Goal: Transaction & Acquisition: Purchase product/service

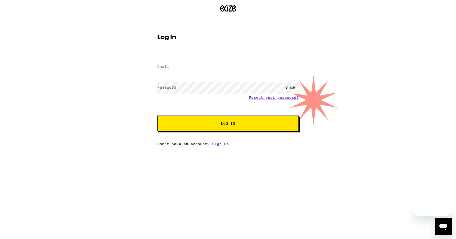
type input "[EMAIL_ADDRESS][DOMAIN_NAME]"
click at [218, 125] on span "Log In" at bounding box center [228, 124] width 99 height 4
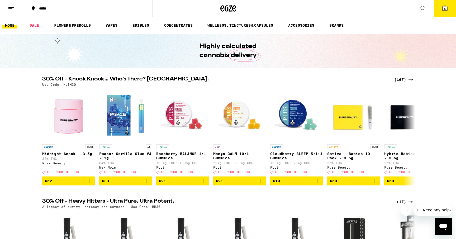
click at [9, 5] on icon at bounding box center [11, 8] width 6 height 6
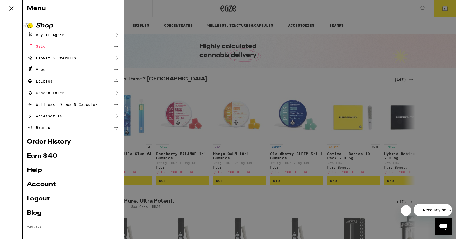
click at [37, 184] on link "Account" at bounding box center [73, 184] width 93 height 6
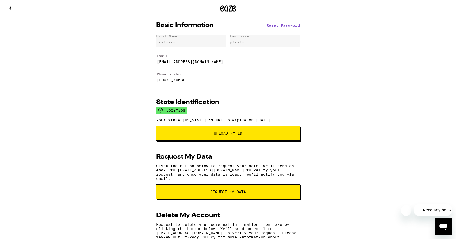
click at [11, 7] on icon at bounding box center [11, 8] width 6 height 6
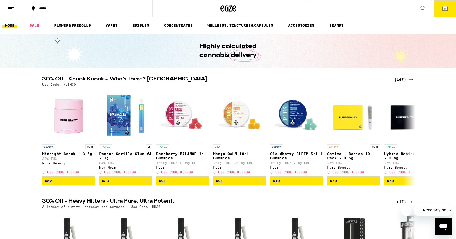
click at [11, 7] on line at bounding box center [10, 7] width 5 height 0
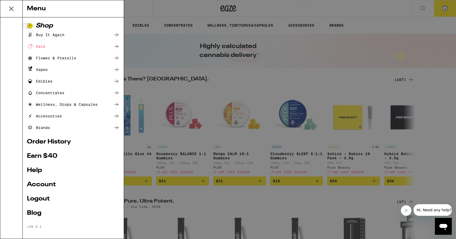
click at [40, 46] on div "Sale" at bounding box center [36, 46] width 18 height 6
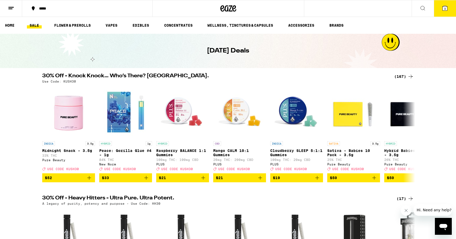
click at [13, 6] on icon at bounding box center [11, 8] width 6 height 6
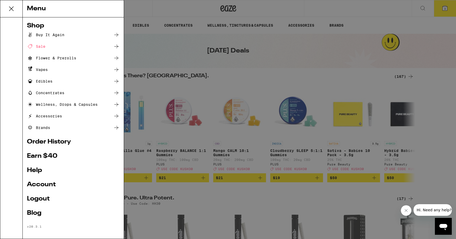
click at [168, 59] on div "Menu Shop Buy It Again Sale Flower & Prerolls Vapes Edibles Concentrates Wellne…" at bounding box center [228, 119] width 456 height 239
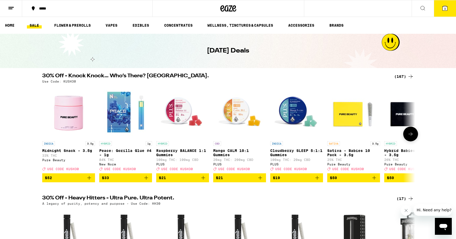
click at [318, 180] on icon "Add to bag" at bounding box center [317, 178] width 4 height 4
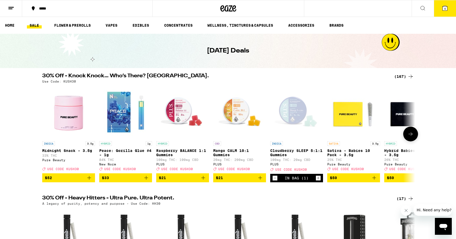
click at [291, 107] on div "Open page for Cloudberry SLEEP 5:1:1 Gummies from PLUS" at bounding box center [296, 112] width 53 height 53
click at [400, 75] on div "(167)" at bounding box center [404, 76] width 20 height 6
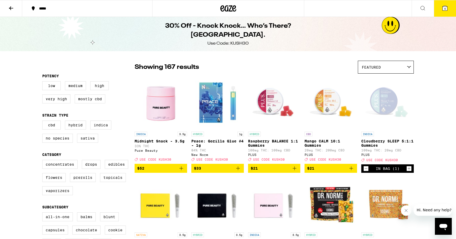
scroll to position [855, 0]
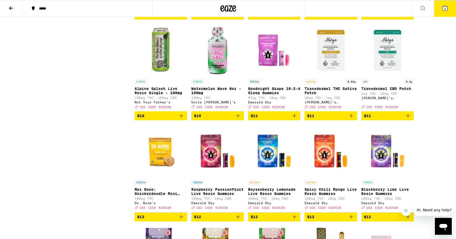
click at [295, 119] on icon "Add to bag" at bounding box center [294, 116] width 6 height 6
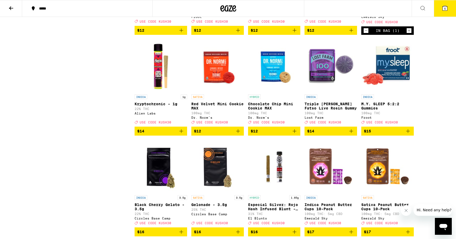
scroll to position [1141, 0]
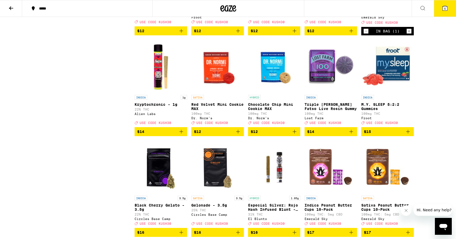
click at [407, 135] on icon "Add to bag" at bounding box center [408, 131] width 6 height 6
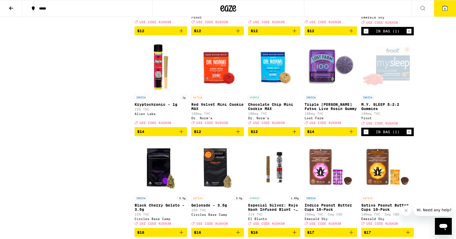
scroll to position [1579, 0]
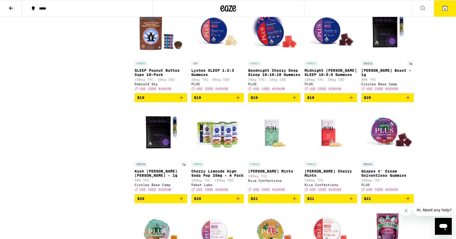
click at [294, 101] on icon "Add to bag" at bounding box center [294, 97] width 6 height 6
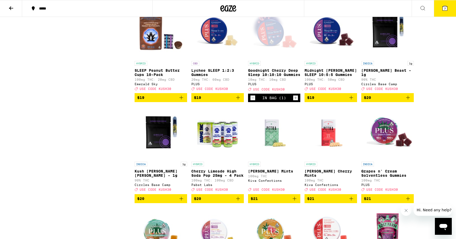
click at [353, 101] on icon "Add to bag" at bounding box center [351, 97] width 6 height 6
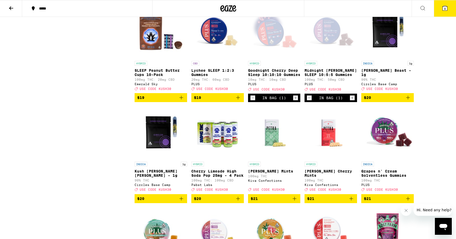
click at [181, 101] on icon "Add to bag" at bounding box center [181, 97] width 6 height 6
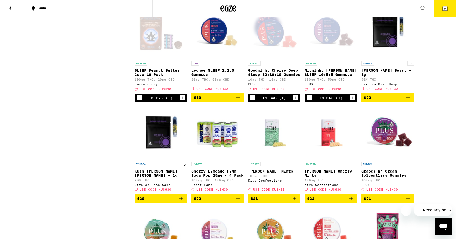
click at [237, 101] on icon "Add to bag" at bounding box center [238, 97] width 6 height 6
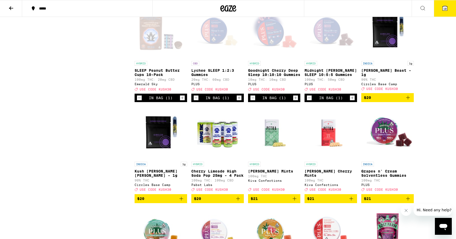
scroll to position [2515, 0]
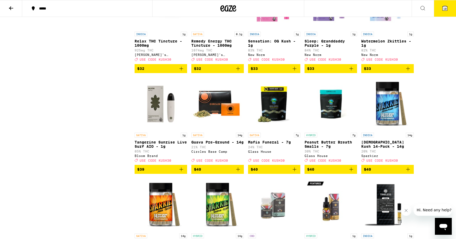
click at [351, 72] on icon "Add to bag" at bounding box center [351, 68] width 6 height 6
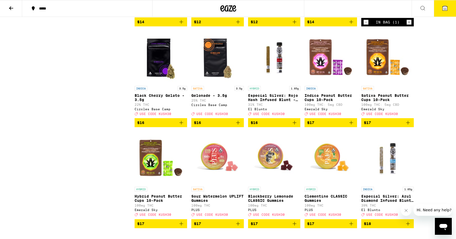
scroll to position [1253, 0]
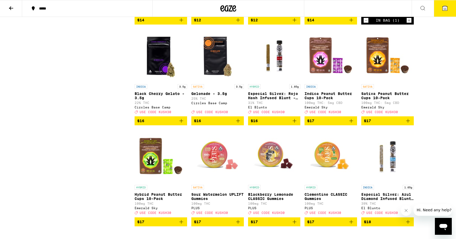
click at [12, 8] on icon at bounding box center [11, 8] width 4 height 4
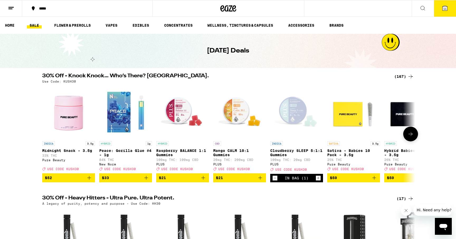
click at [294, 180] on div "In Bag (1)" at bounding box center [297, 178] width 24 height 4
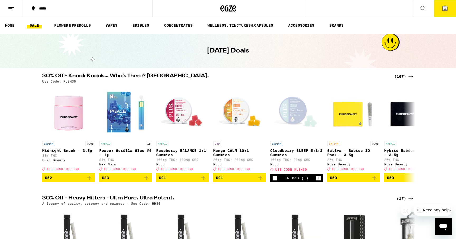
click at [441, 6] on icon at bounding box center [444, 8] width 6 height 6
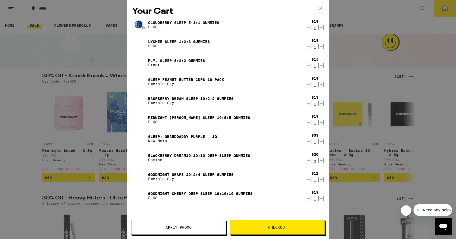
scroll to position [73, 0]
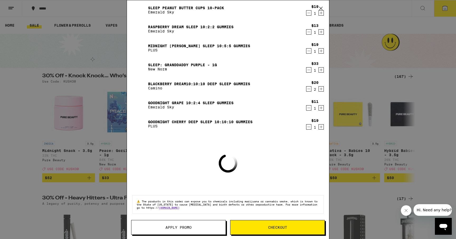
click at [188, 229] on span "Apply Promo" at bounding box center [178, 227] width 26 height 4
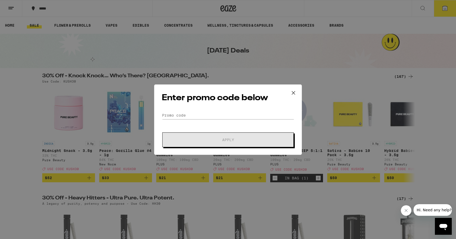
scroll to position [58, 0]
click at [187, 117] on input "Promo Code" at bounding box center [228, 115] width 132 height 8
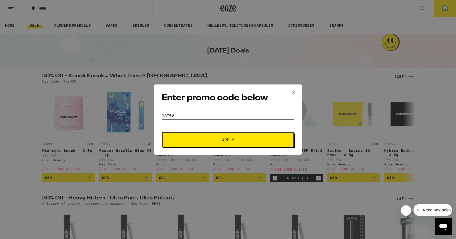
type input "YAY40"
click at [193, 133] on button "Apply" at bounding box center [227, 139] width 131 height 15
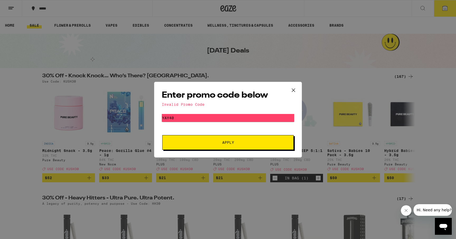
click at [293, 89] on icon at bounding box center [293, 89] width 3 height 3
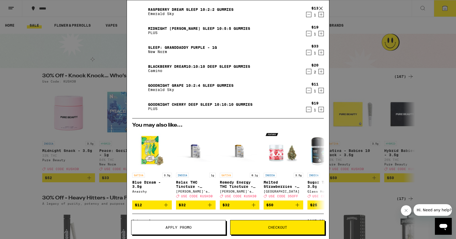
scroll to position [156, 0]
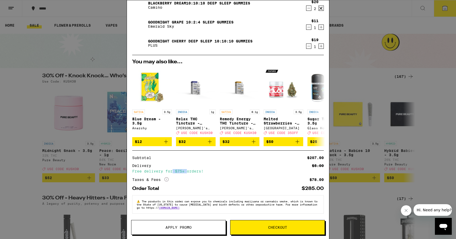
drag, startPoint x: 174, startPoint y: 171, endPoint x: 189, endPoint y: 171, distance: 15.6
click at [188, 171] on div "Free delivery for $75+ orders!" at bounding box center [227, 171] width 191 height 4
click at [167, 178] on icon "More Info" at bounding box center [166, 179] width 4 height 4
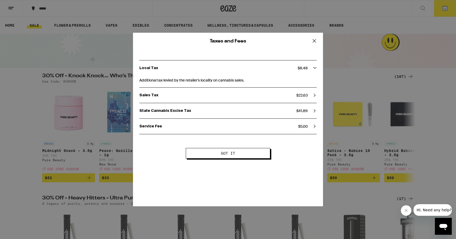
click at [314, 41] on icon at bounding box center [314, 40] width 3 height 3
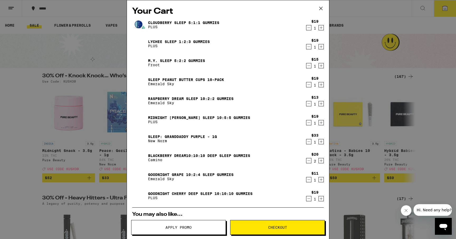
click at [185, 229] on span "Apply Promo" at bounding box center [178, 227] width 26 height 4
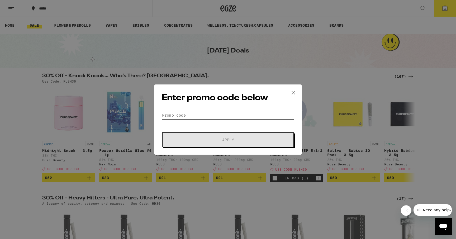
click at [184, 116] on input "Promo Code" at bounding box center [228, 115] width 132 height 8
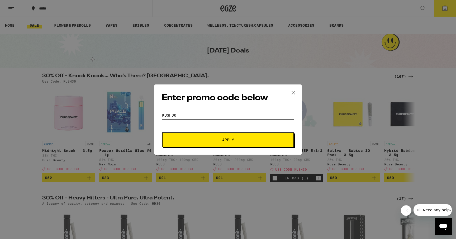
type input "KUSH30"
click at [204, 135] on button "Apply" at bounding box center [227, 139] width 131 height 15
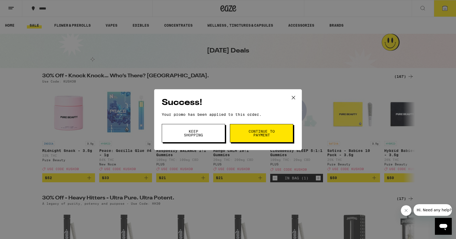
click at [292, 97] on icon at bounding box center [293, 98] width 8 height 8
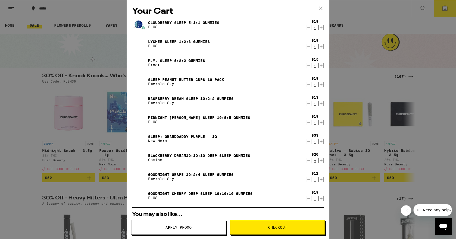
scroll to position [164, 0]
